Goal: Task Accomplishment & Management: Use online tool/utility

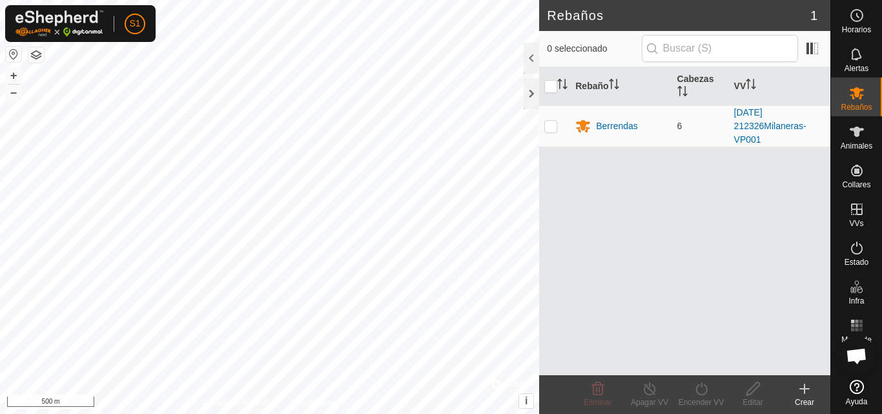
click at [276, 413] on html "S1 Horarios Alertas Rebaños Animales Collares VVs Estado Infra Mapa de Calor Ay…" at bounding box center [441, 207] width 882 height 414
click at [15, 94] on button "–" at bounding box center [13, 92] width 15 height 15
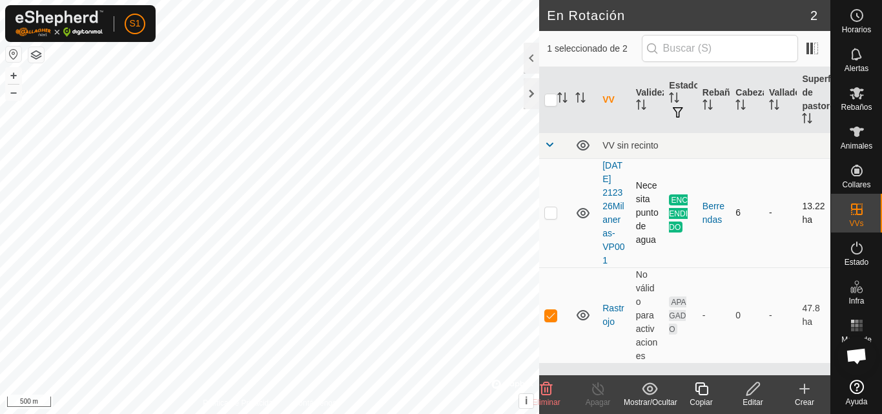
click at [553, 218] on p-checkbox at bounding box center [550, 212] width 13 height 10
checkbox input "true"
click at [604, 393] on icon at bounding box center [598, 388] width 16 height 15
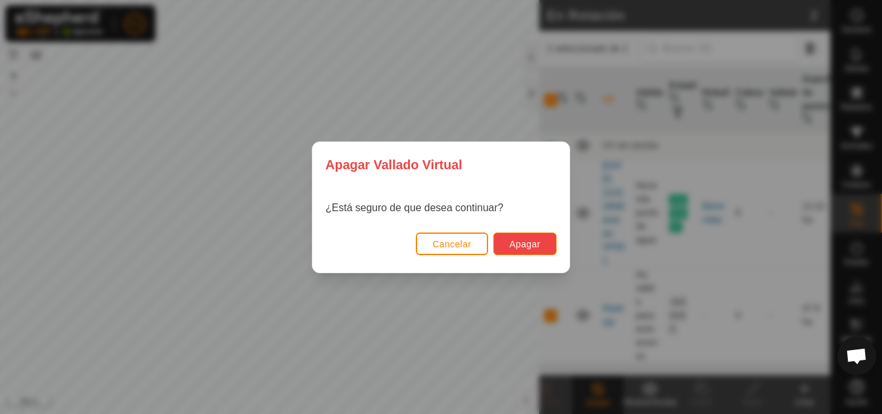
click at [535, 241] on span "Apagar" at bounding box center [524, 244] width 31 height 10
